Goal: Transaction & Acquisition: Purchase product/service

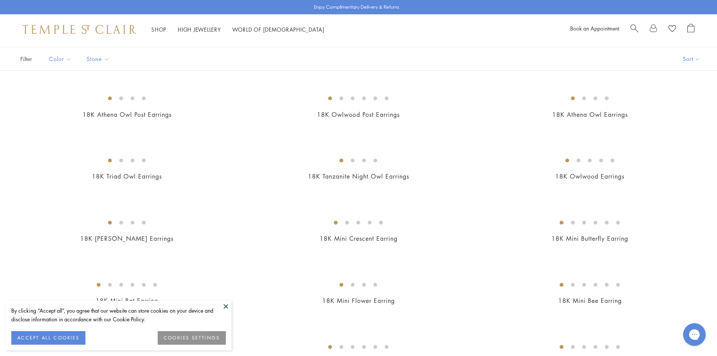
scroll to position [113, 0]
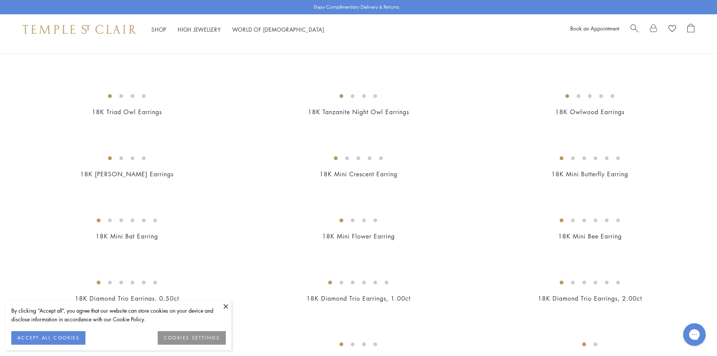
click at [224, 307] on button at bounding box center [225, 306] width 11 height 11
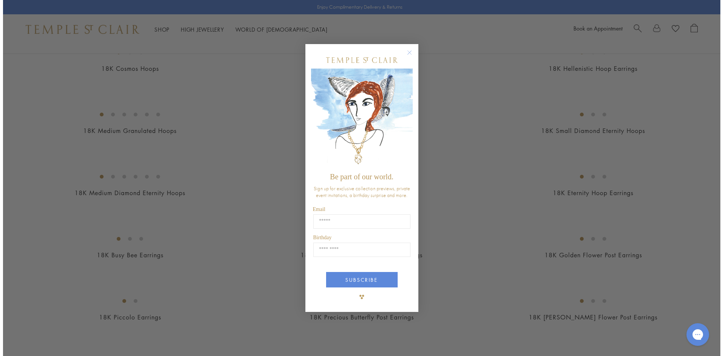
scroll to position [719, 0]
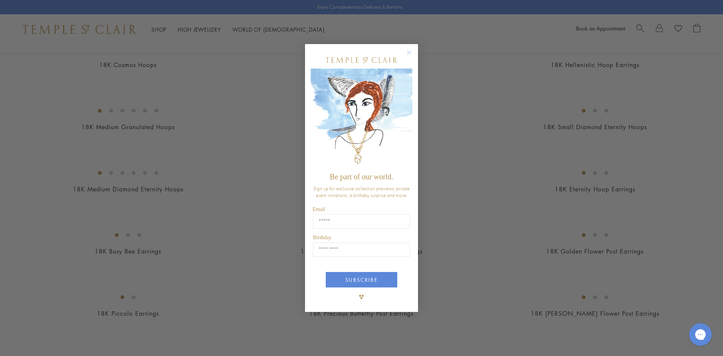
click at [411, 52] on circle "Close dialog" at bounding box center [409, 52] width 9 height 9
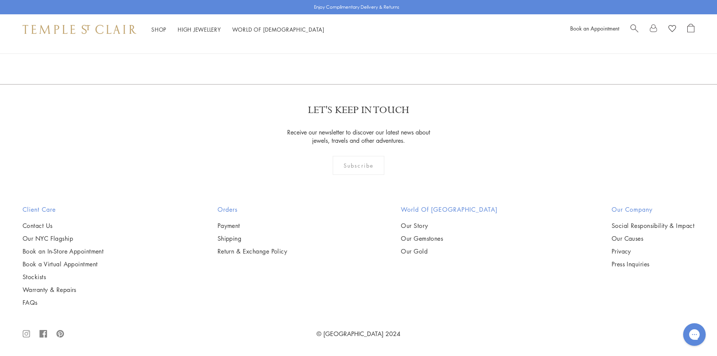
scroll to position [4670, 0]
click at [347, 54] on link "2" at bounding box center [346, 43] width 25 height 21
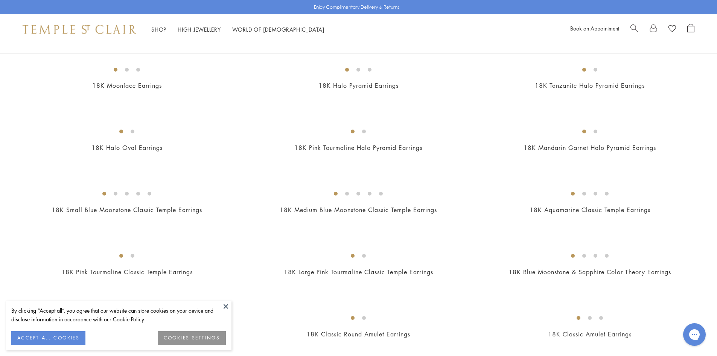
scroll to position [339, 0]
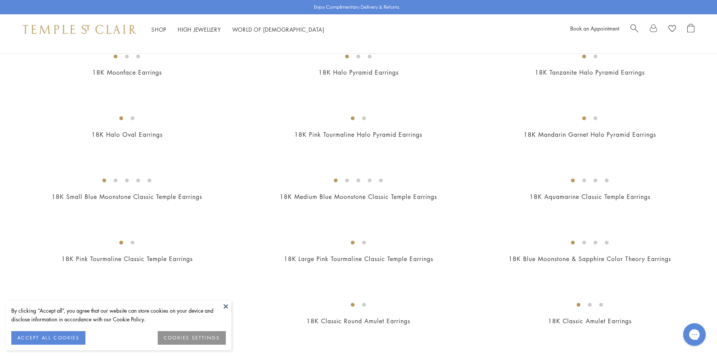
click at [228, 307] on button at bounding box center [225, 306] width 11 height 11
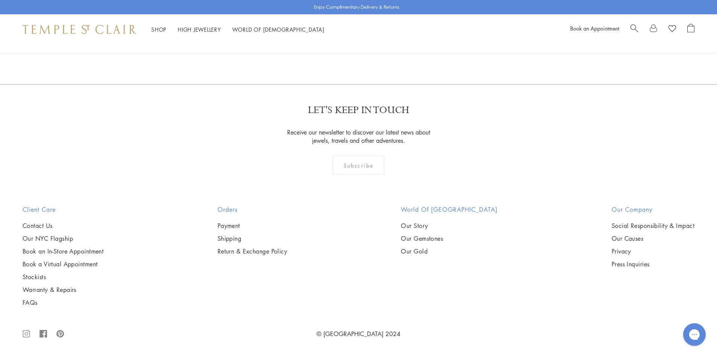
scroll to position [4481, 0]
click at [385, 54] on link "3" at bounding box center [383, 43] width 25 height 21
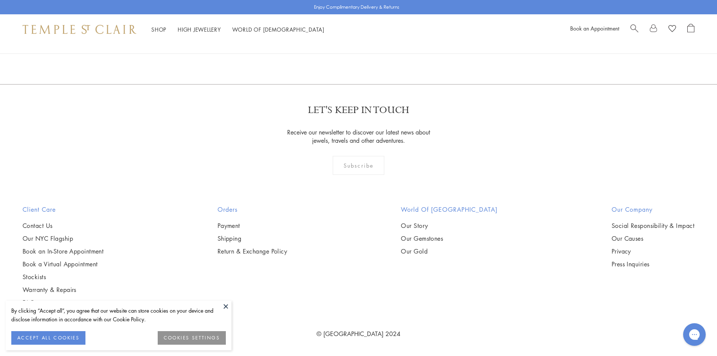
scroll to position [339, 0]
click at [226, 307] on button at bounding box center [225, 306] width 11 height 11
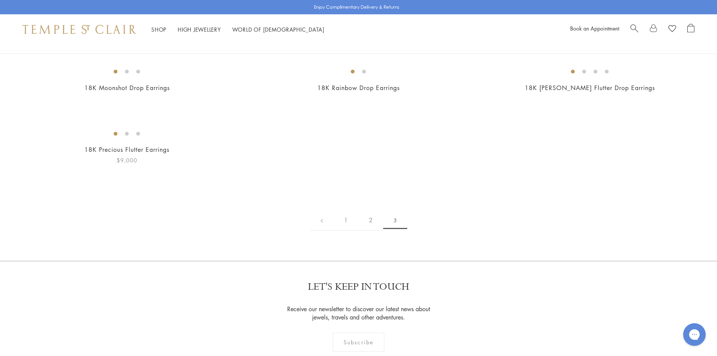
scroll to position [0, 0]
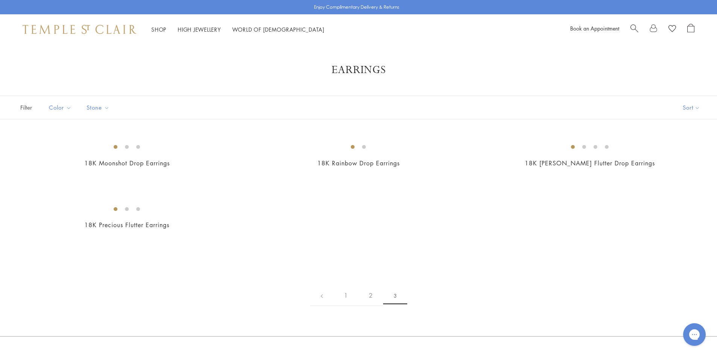
drag, startPoint x: 134, startPoint y: 7, endPoint x: 123, endPoint y: 15, distance: 14.5
drag, startPoint x: 123, startPoint y: 15, endPoint x: 109, endPoint y: 58, distance: 44.4
click at [109, 70] on h1 "Earrings" at bounding box center [358, 70] width 657 height 14
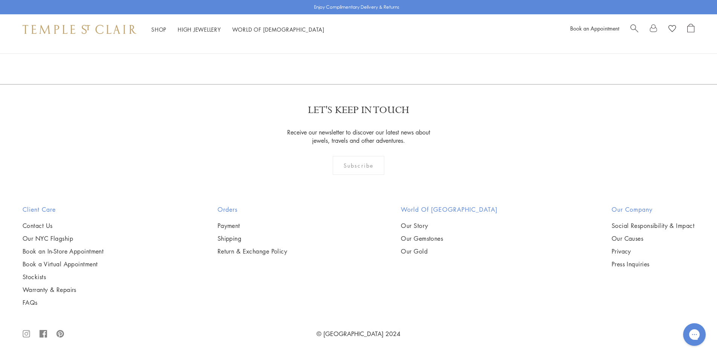
scroll to position [603, 0]
click at [373, 54] on link "2" at bounding box center [371, 43] width 25 height 21
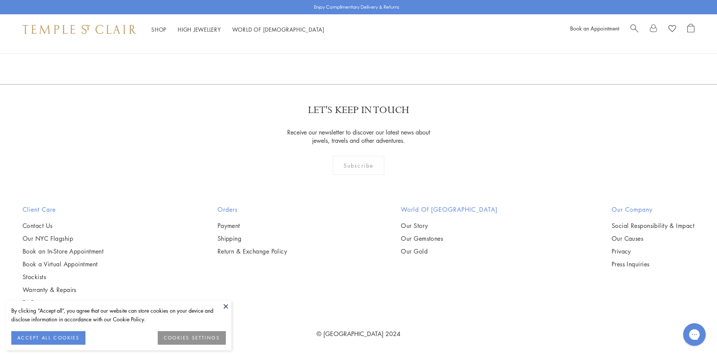
scroll to position [1695, 0]
click at [0, 0] on img at bounding box center [0, 0] width 0 height 0
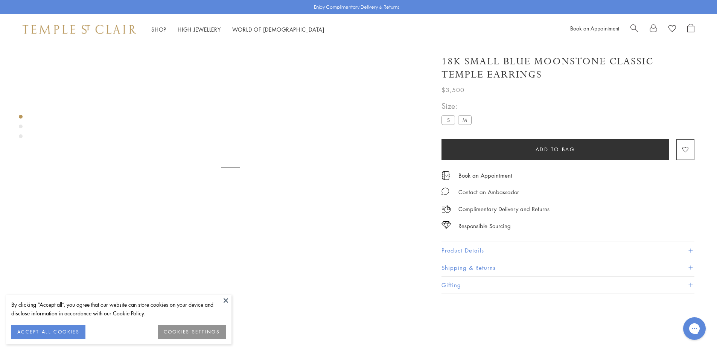
scroll to position [120, 0]
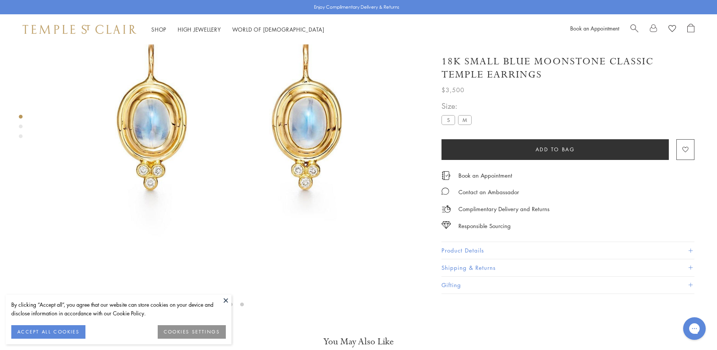
click at [539, 251] on button "Product Details" at bounding box center [568, 250] width 253 height 17
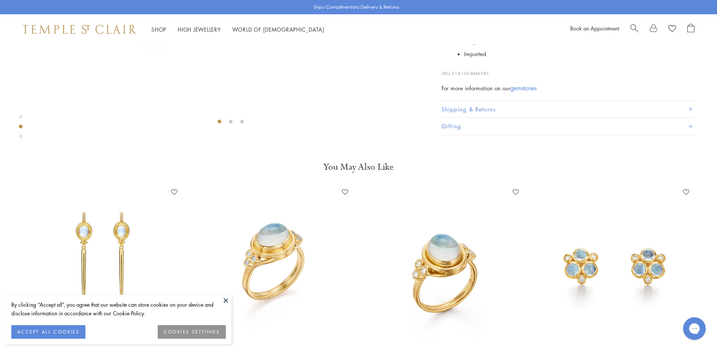
scroll to position [301, 0]
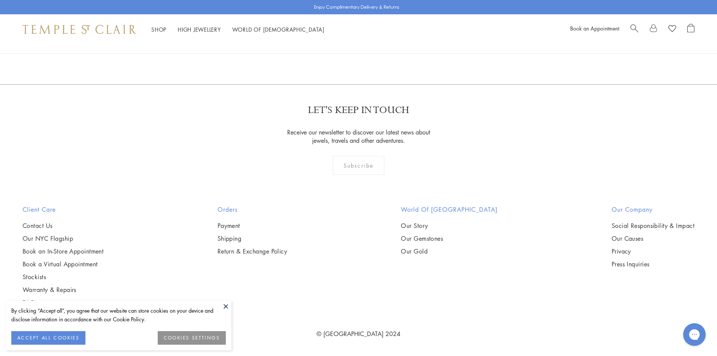
scroll to position [2784, 0]
click at [0, 0] on img at bounding box center [0, 0] width 0 height 0
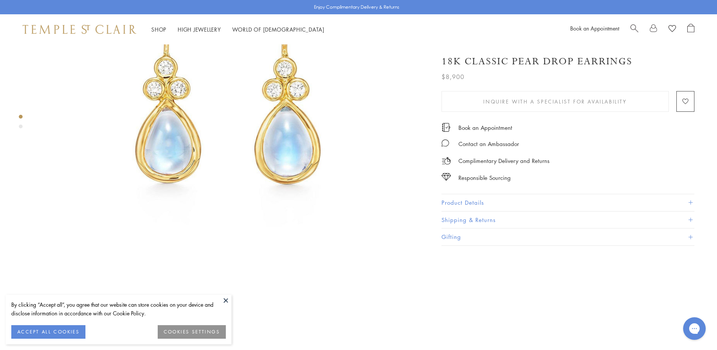
scroll to position [151, 0]
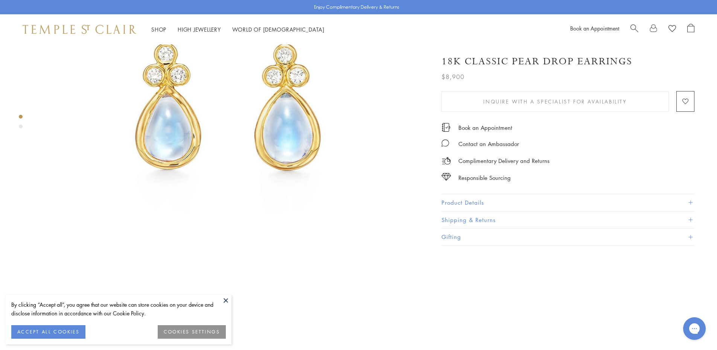
click at [476, 201] on button "Product Details" at bounding box center [568, 202] width 253 height 17
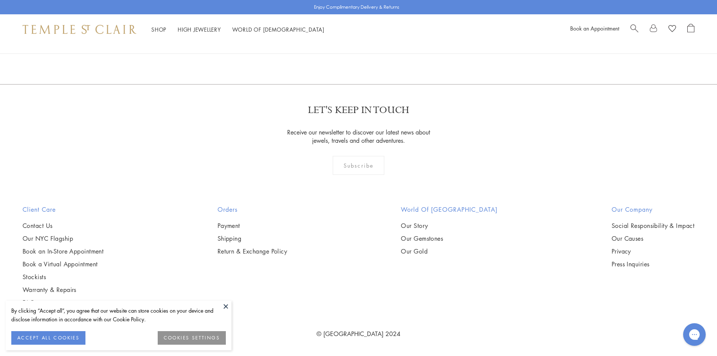
click at [0, 0] on img at bounding box center [0, 0] width 0 height 0
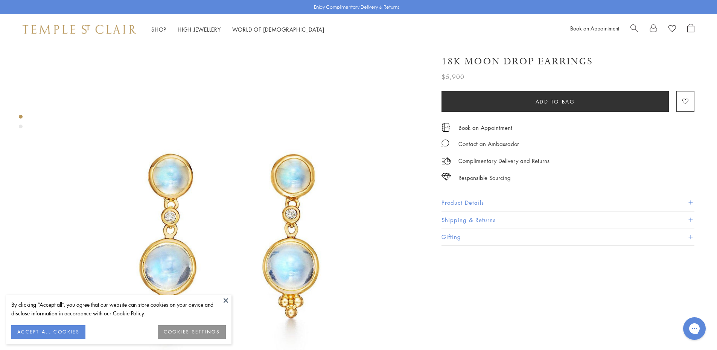
click at [546, 198] on button "Product Details" at bounding box center [568, 202] width 253 height 17
